Goal: Task Accomplishment & Management: Manage account settings

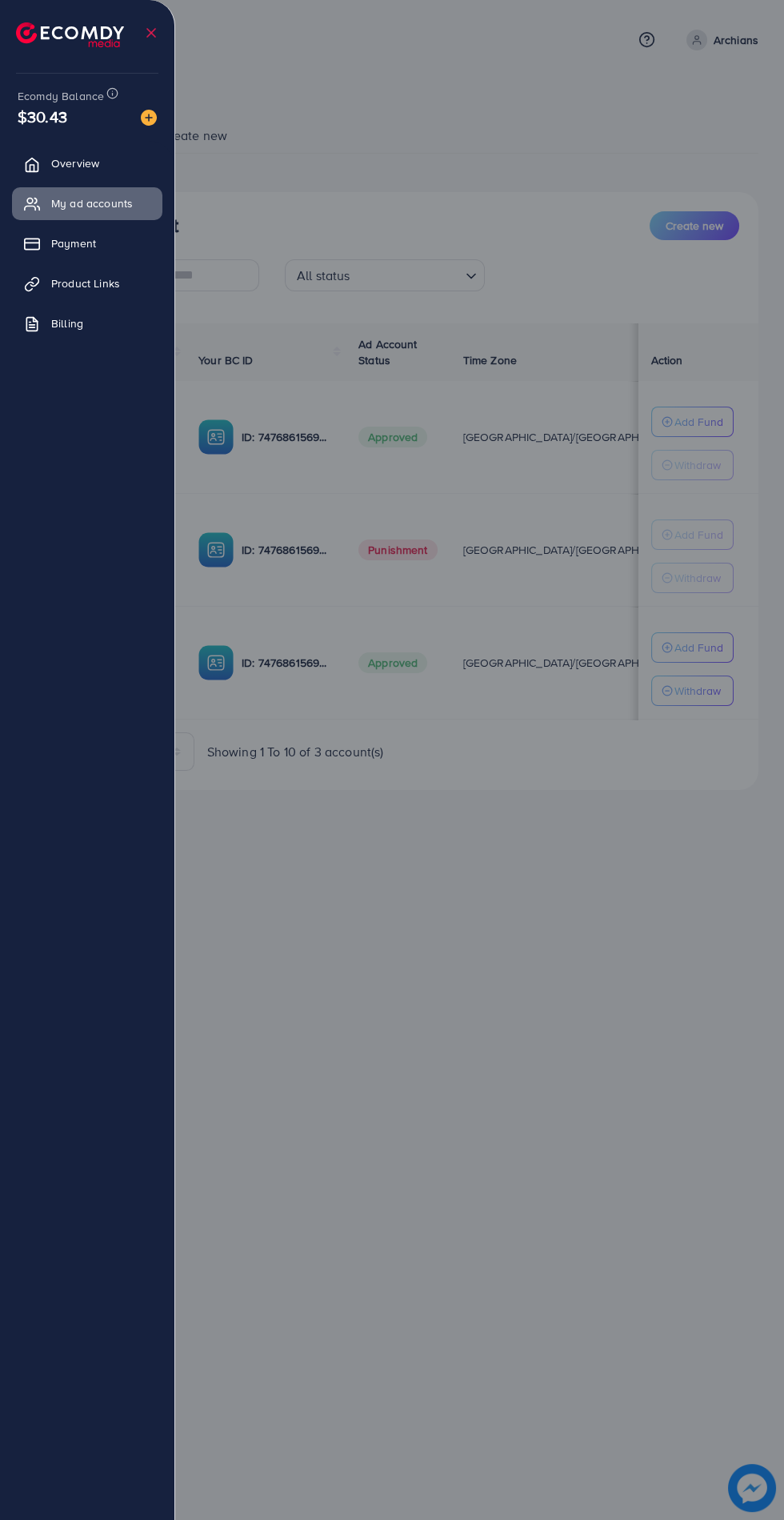
click at [419, 879] on div at bounding box center [392, 912] width 784 height 1824
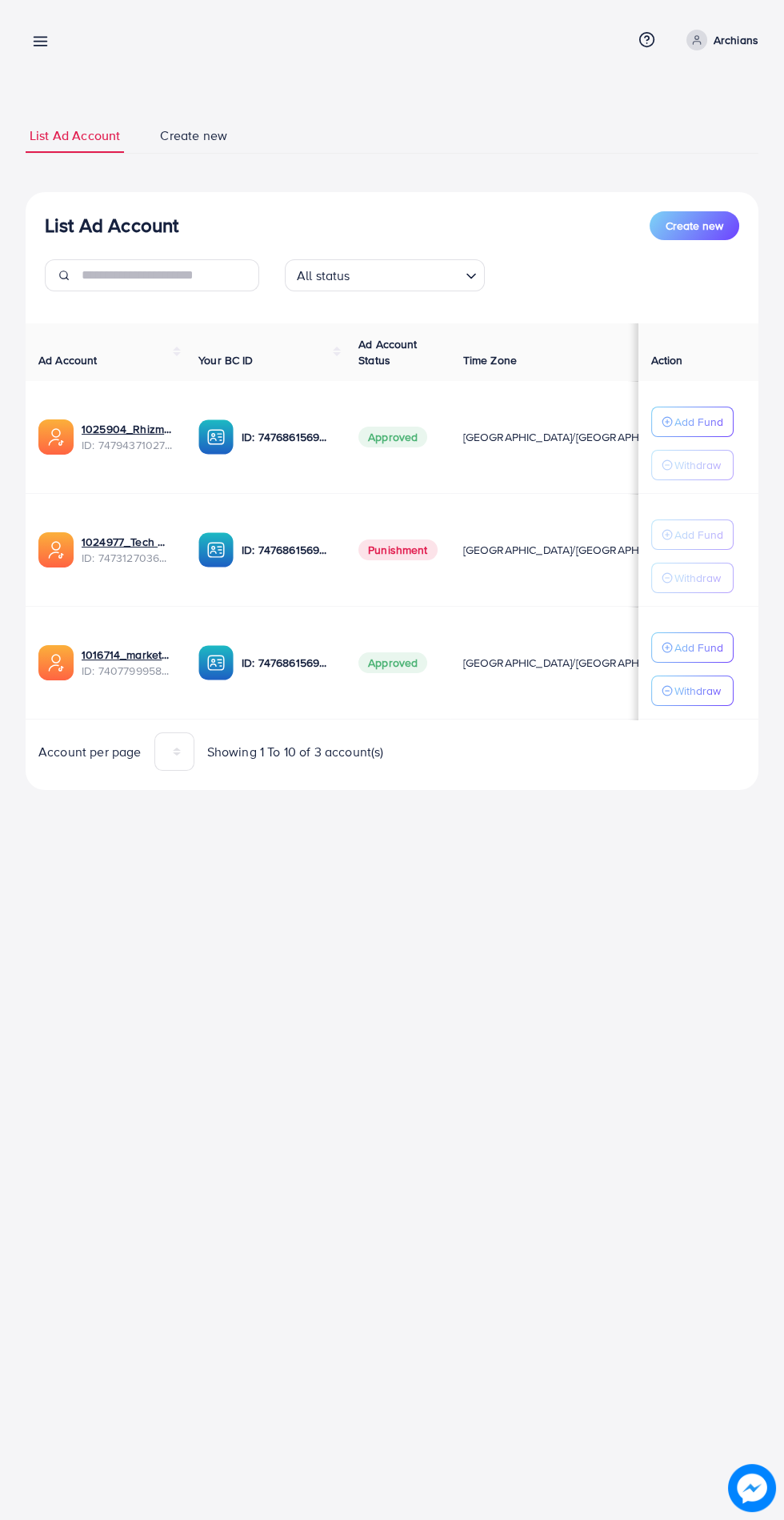
scroll to position [0, 43]
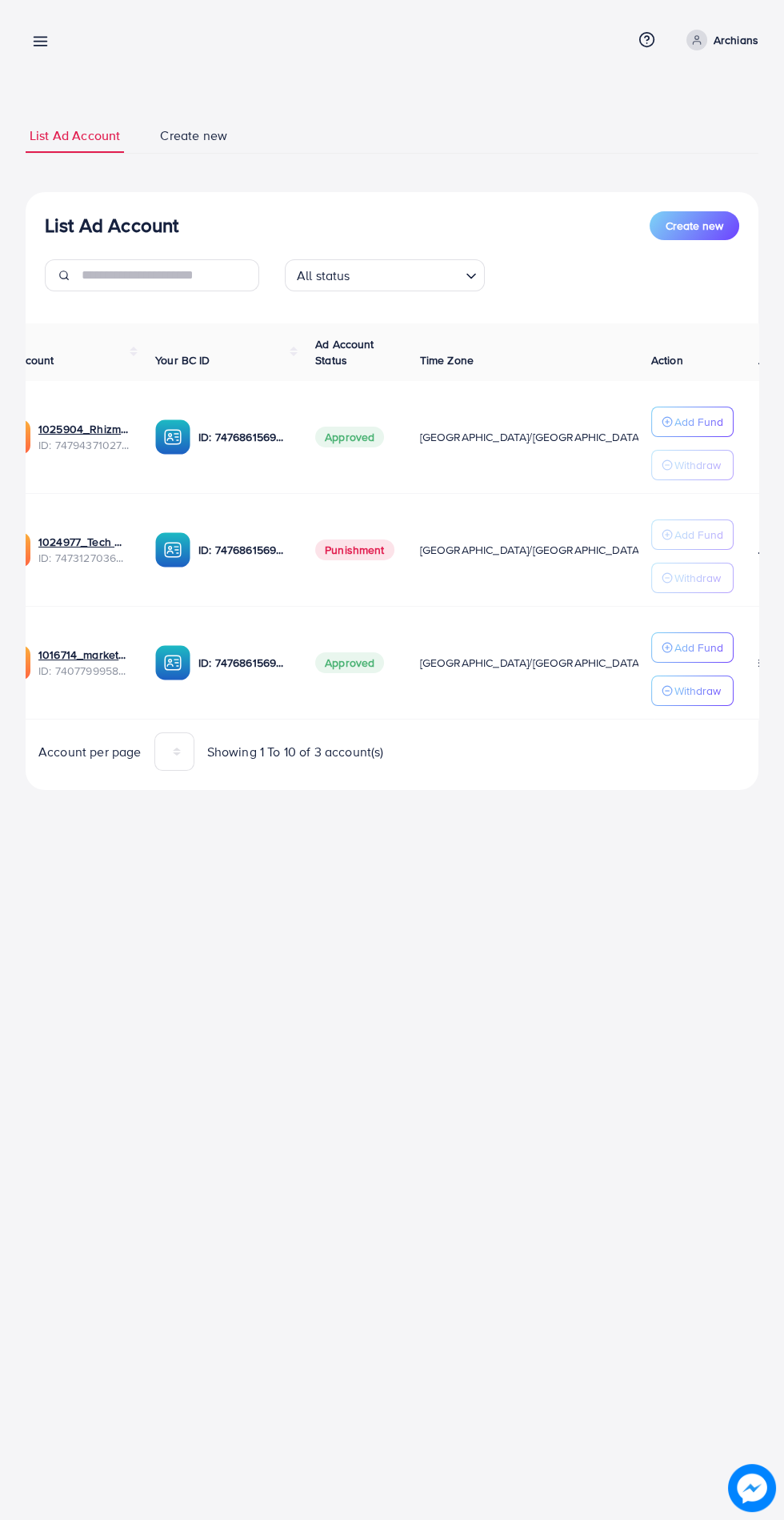
click at [703, 638] on p "Add Fund" at bounding box center [699, 647] width 49 height 19
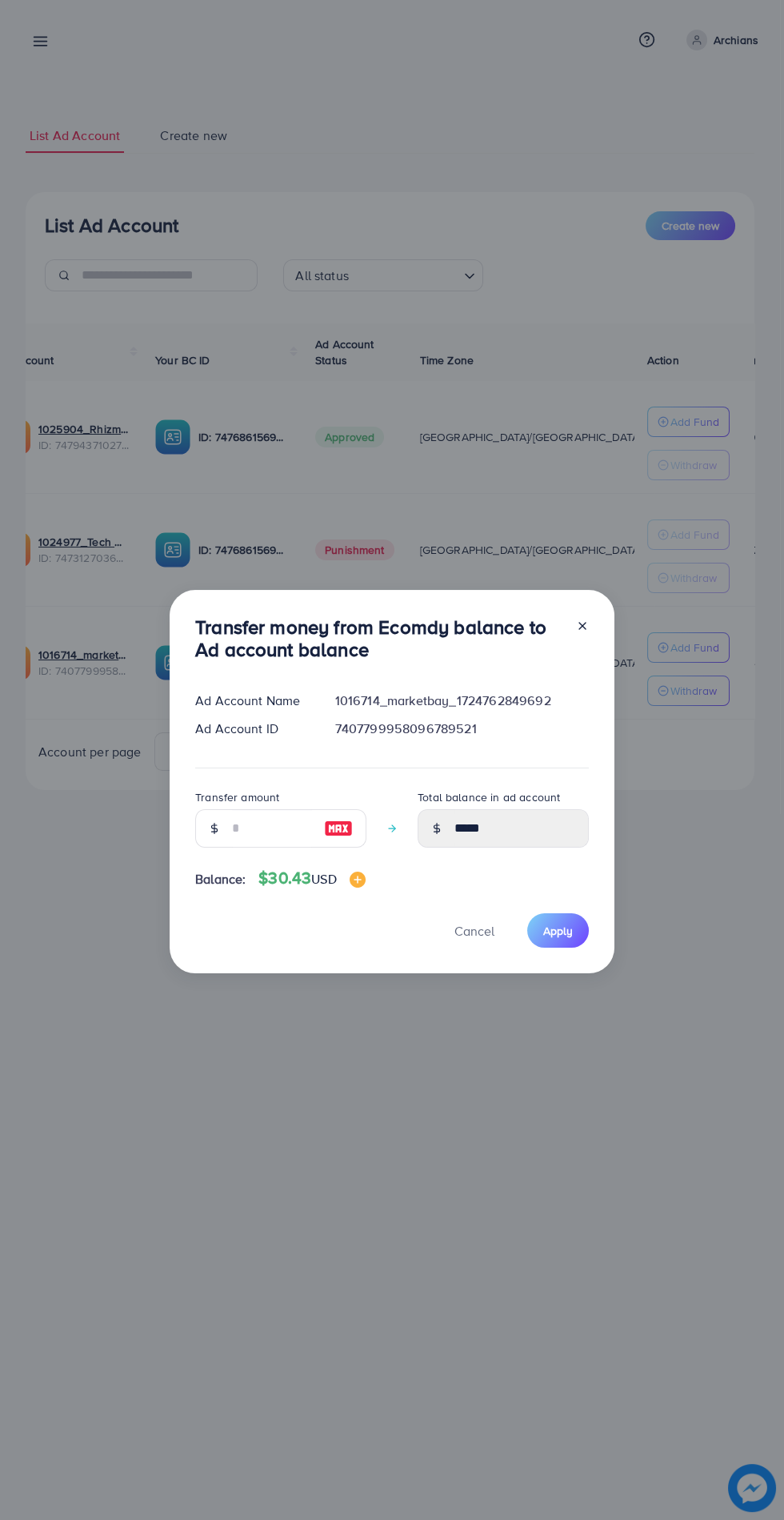
click at [330, 822] on img at bounding box center [338, 828] width 29 height 19
type input "**"
type input "*****"
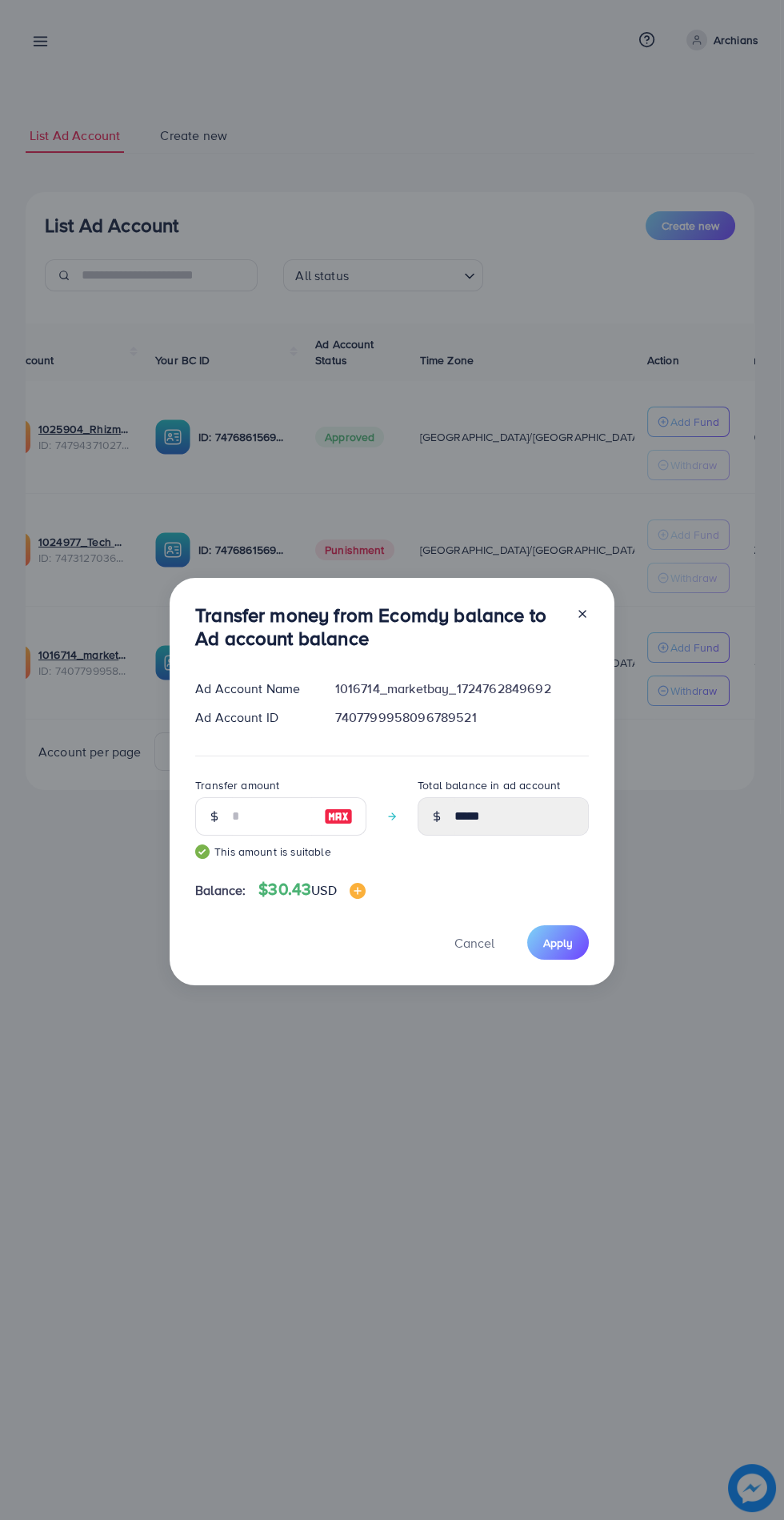
click at [565, 942] on span "Apply" at bounding box center [558, 942] width 30 height 16
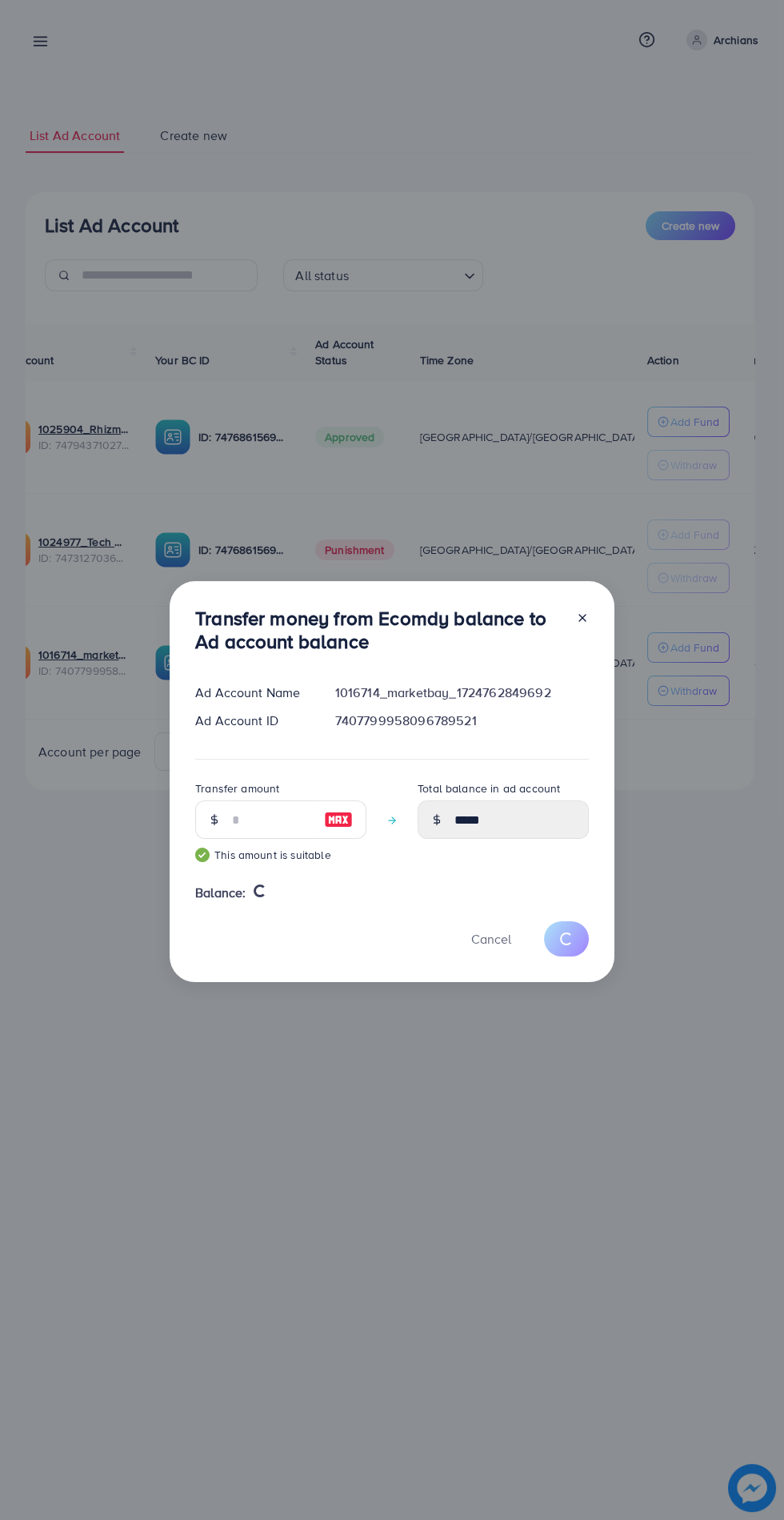
click at [74, 656] on div "Transfer money from Ecomdy balance to Ad account balance Ad Account Name 101671…" at bounding box center [392, 760] width 784 height 1520
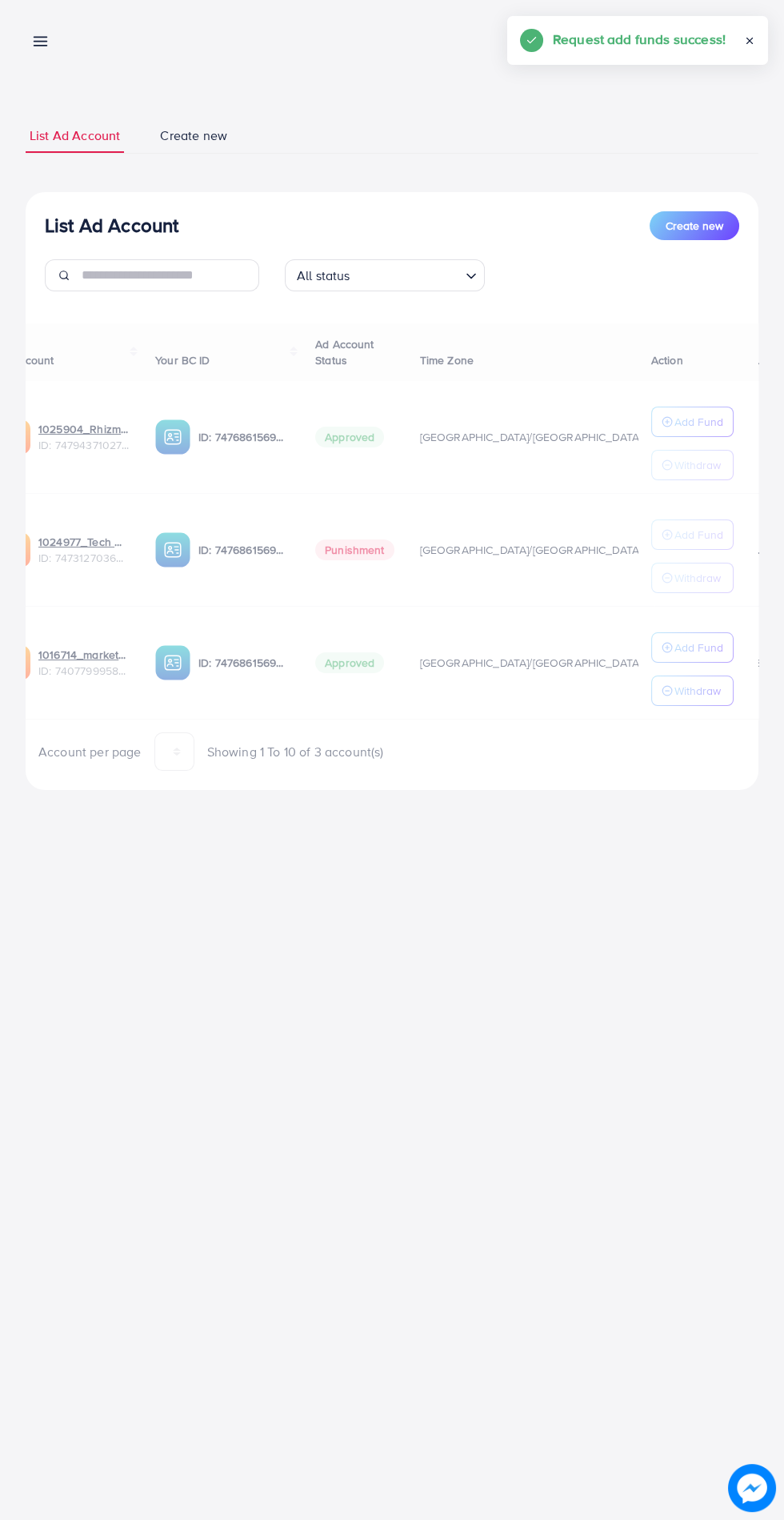
click at [80, 658] on div "Ad Account Your BC ID Ad Account Status Time Zone Cost Balance Action 1025904_R…" at bounding box center [392, 547] width 733 height 448
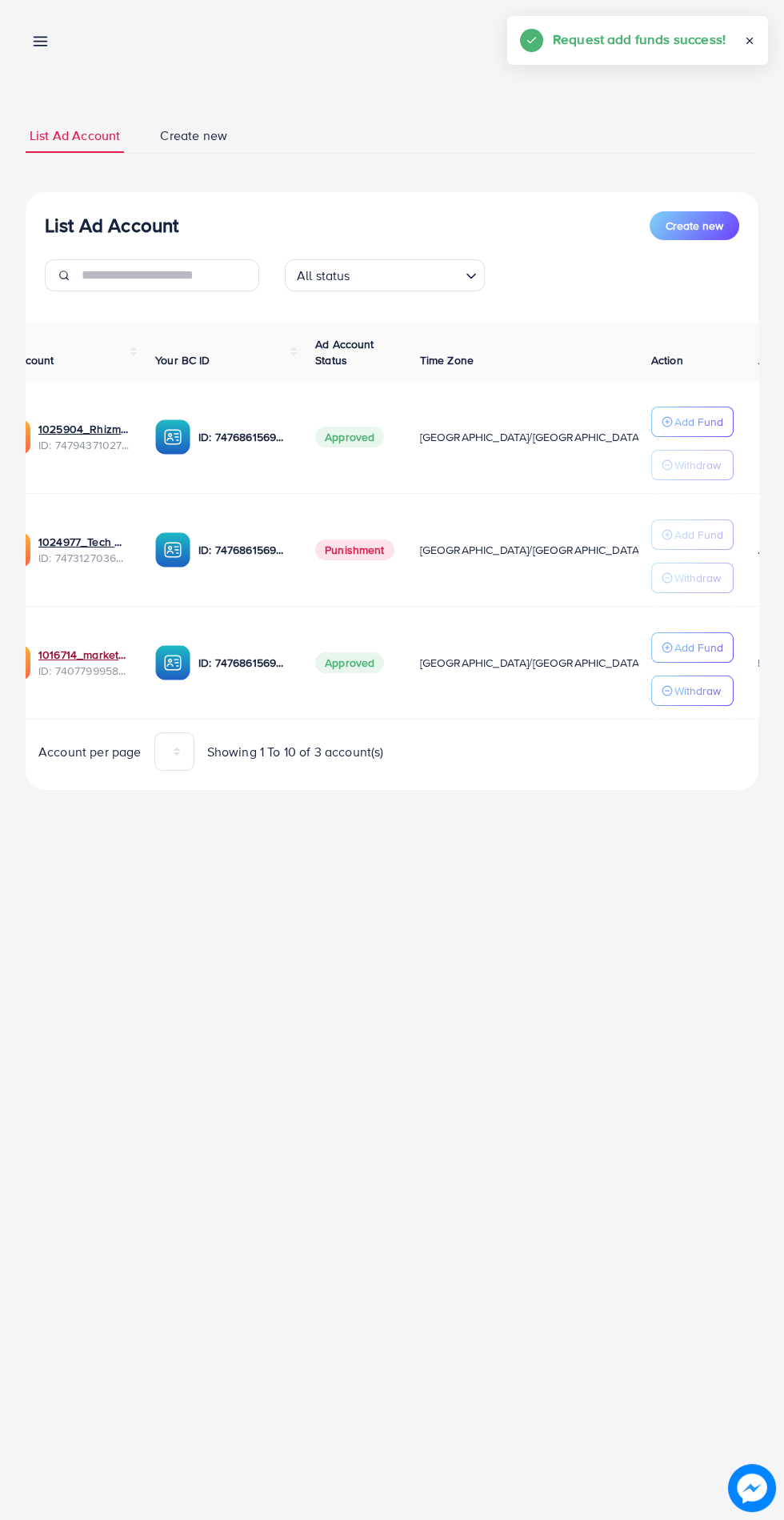
click at [66, 651] on link "1016714_marketbay_1724762849692" at bounding box center [84, 654] width 92 height 16
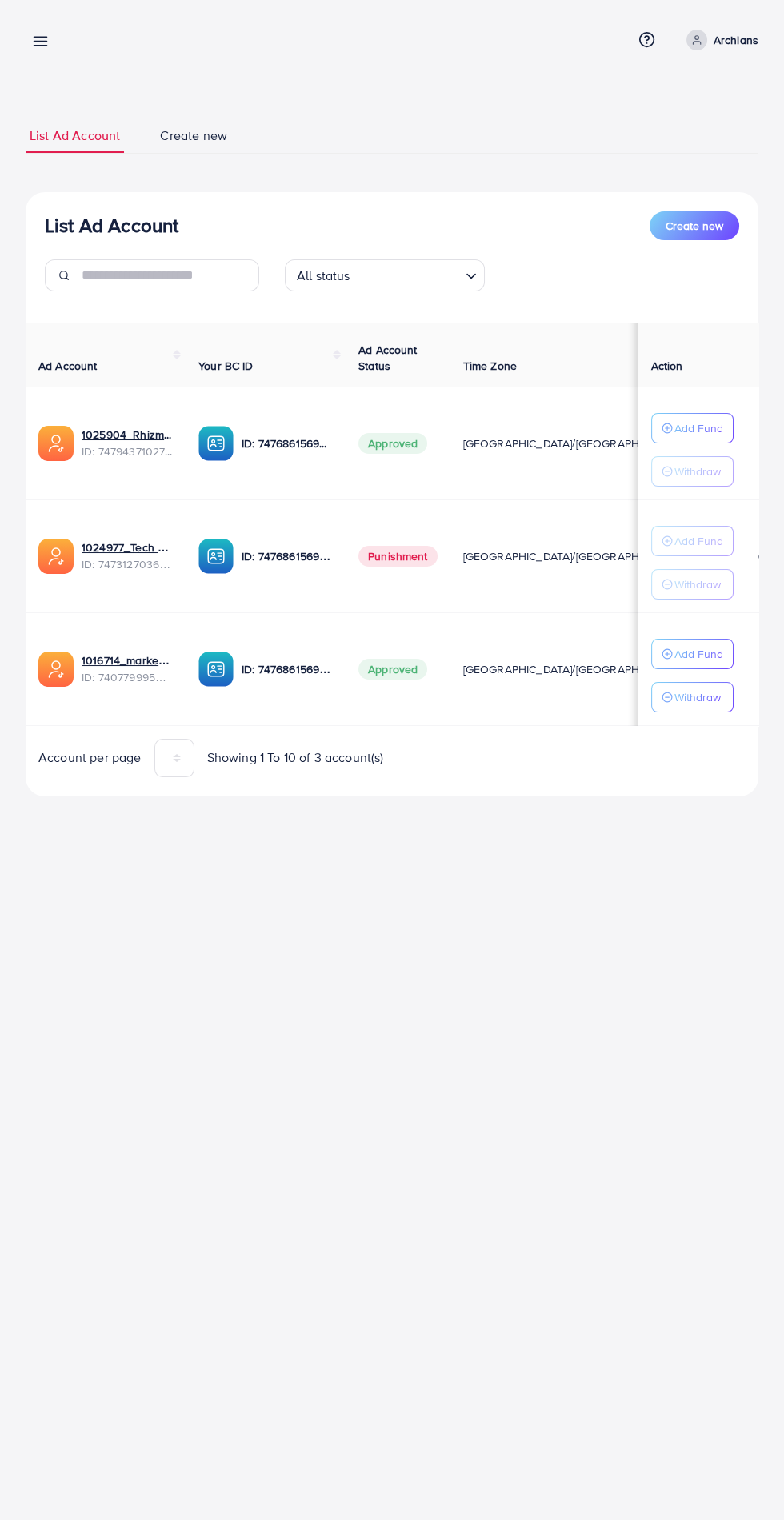
click at [42, 48] on icon at bounding box center [40, 41] width 17 height 17
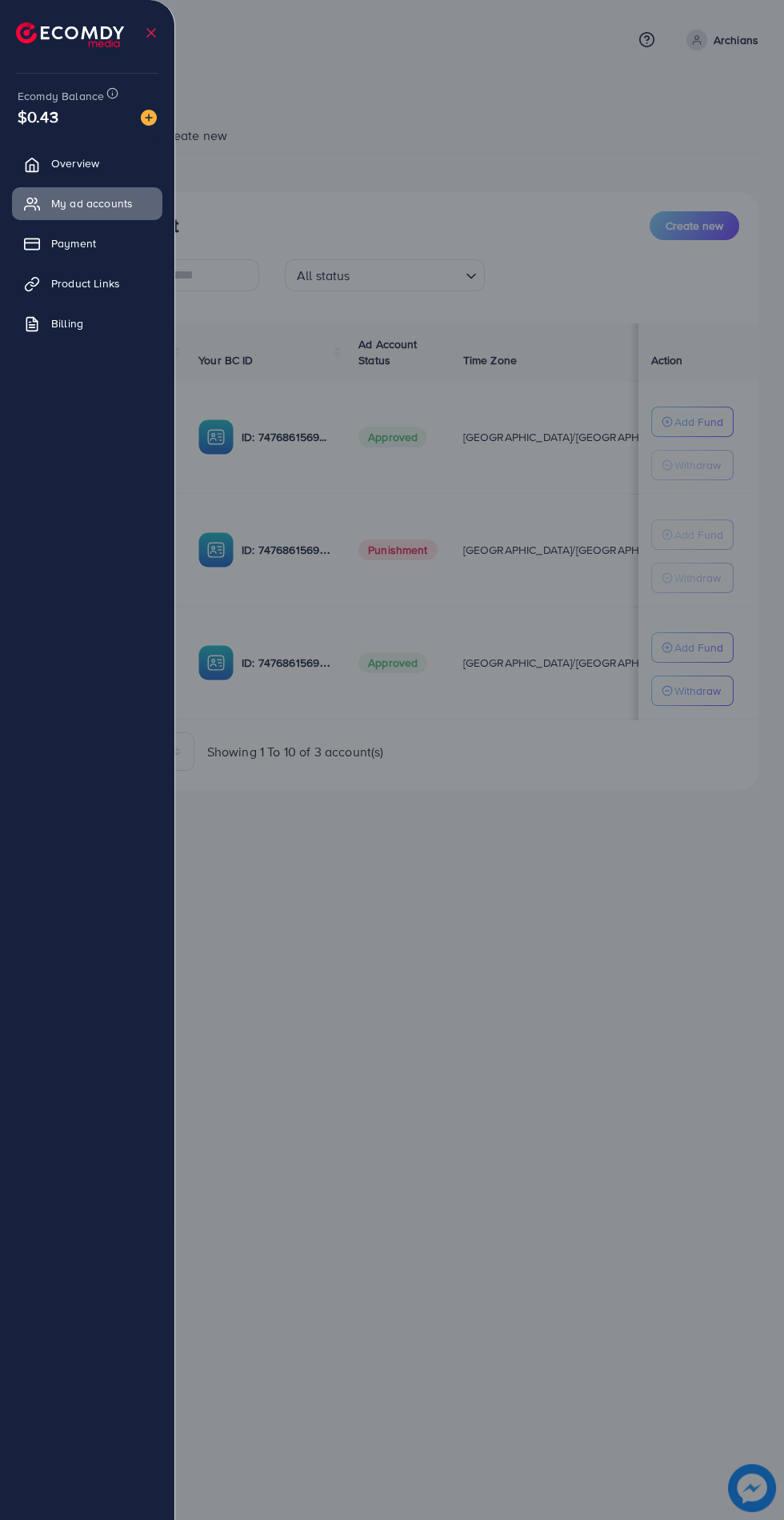
click at [494, 787] on div at bounding box center [392, 912] width 784 height 1824
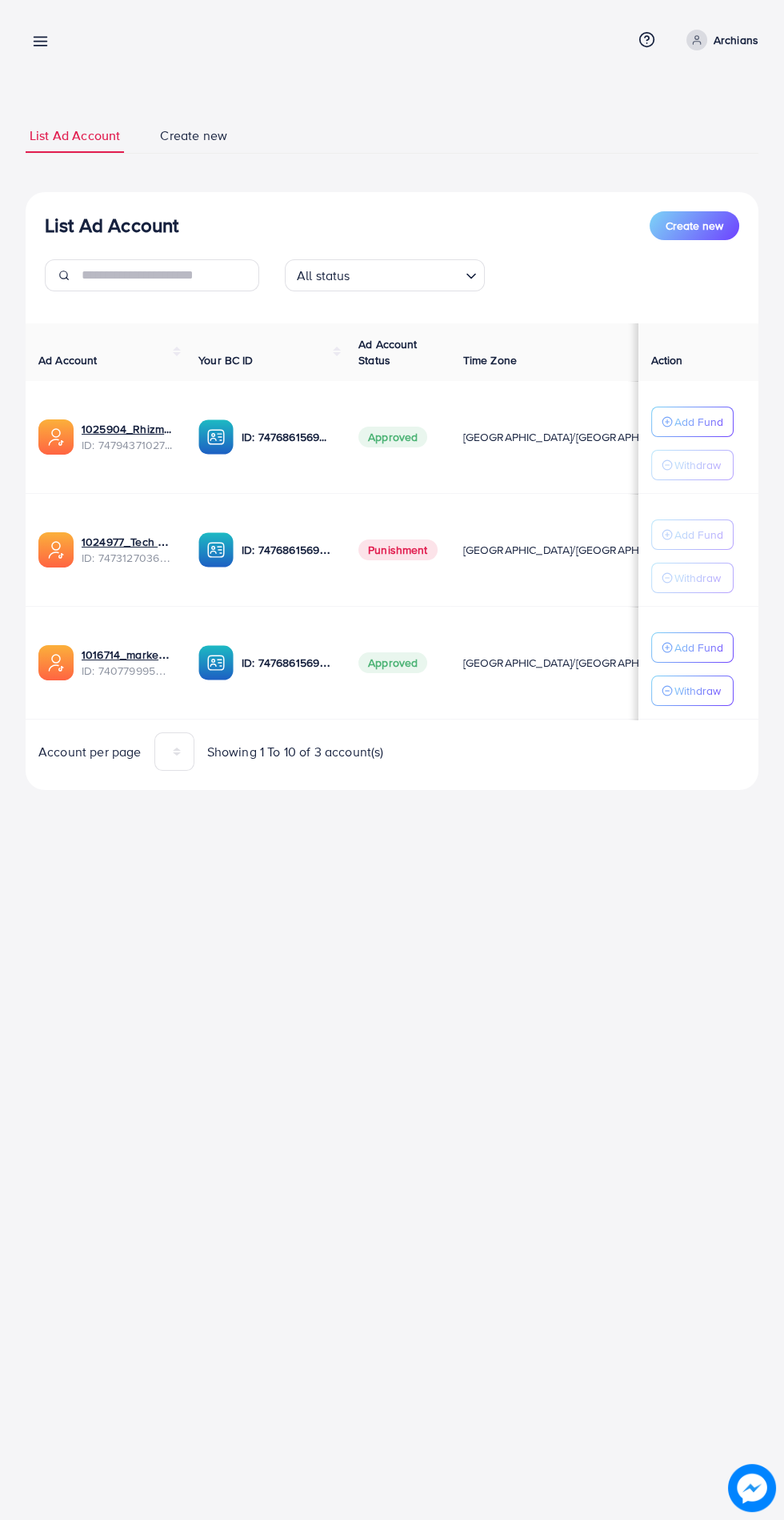
scroll to position [0, 43]
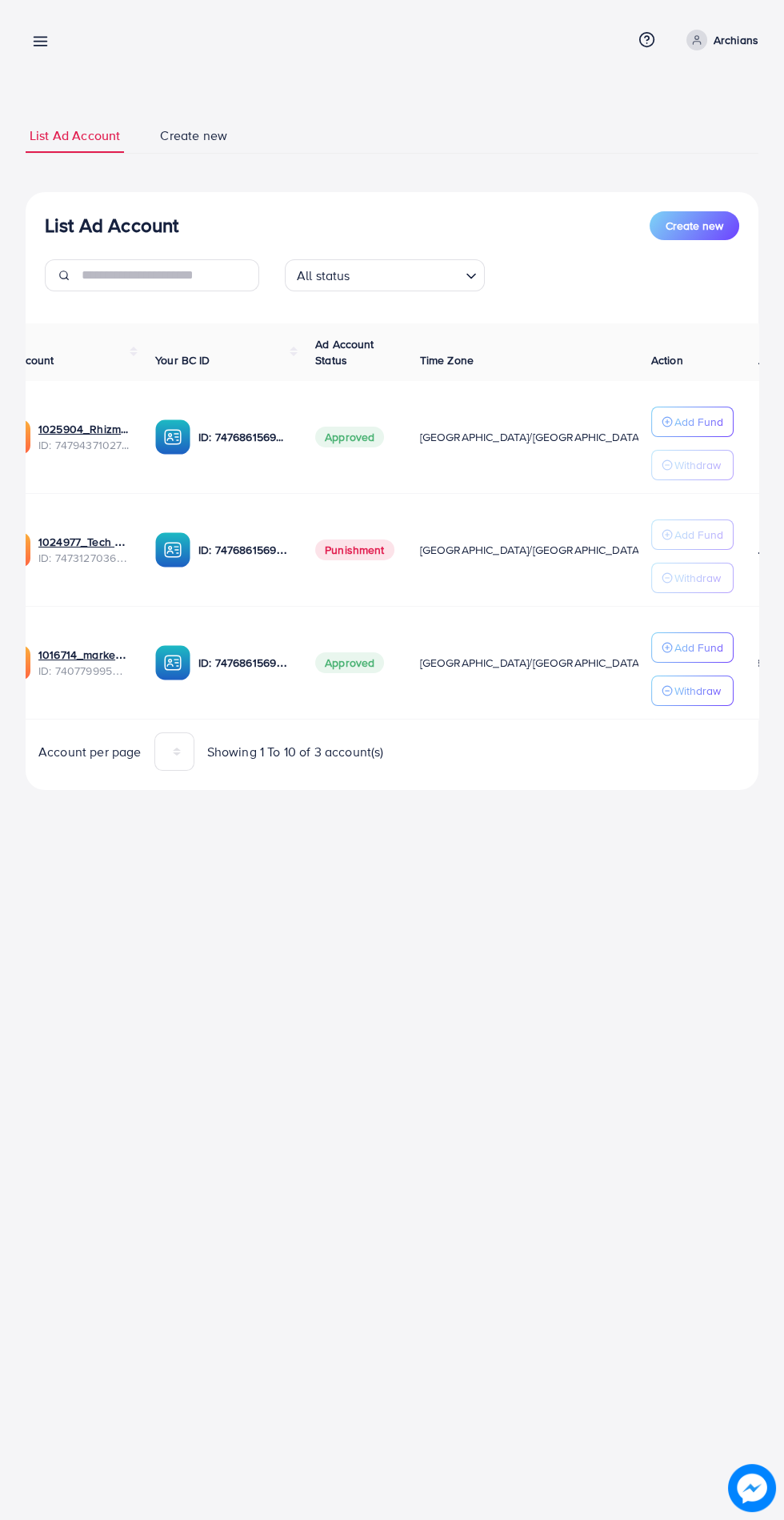
click at [40, 42] on line at bounding box center [40, 42] width 12 height 0
